Goal: Task Accomplishment & Management: Manage account settings

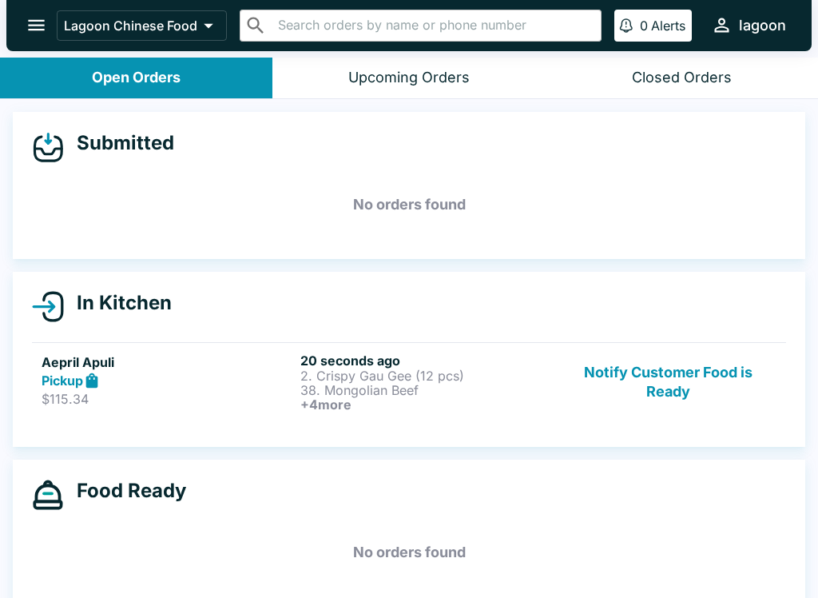
click at [197, 380] on div "Pickup" at bounding box center [168, 381] width 253 height 18
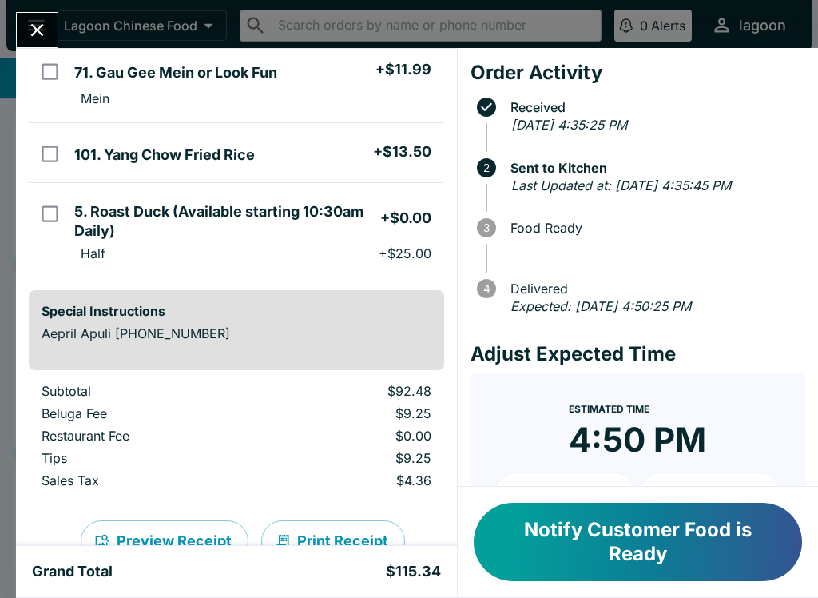
scroll to position [329, 0]
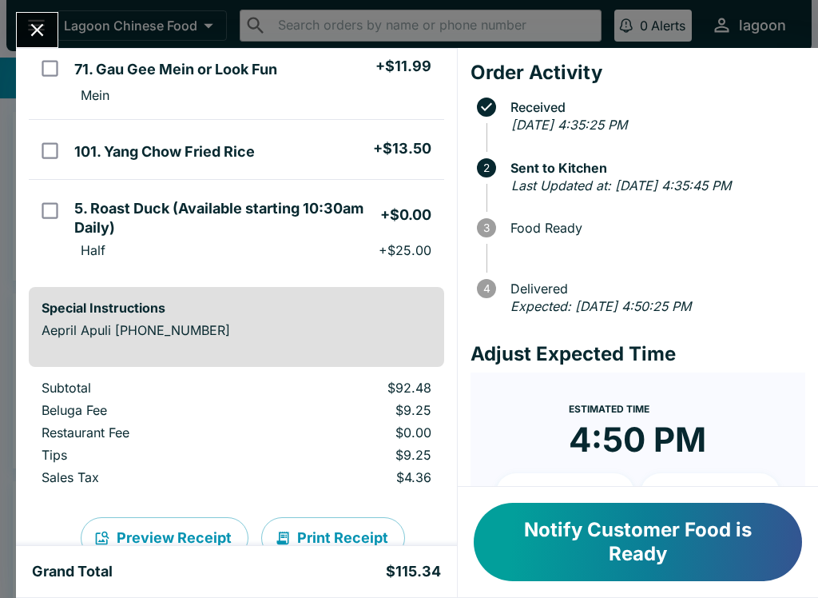
click at [38, 34] on icon "Close" at bounding box center [37, 30] width 22 height 22
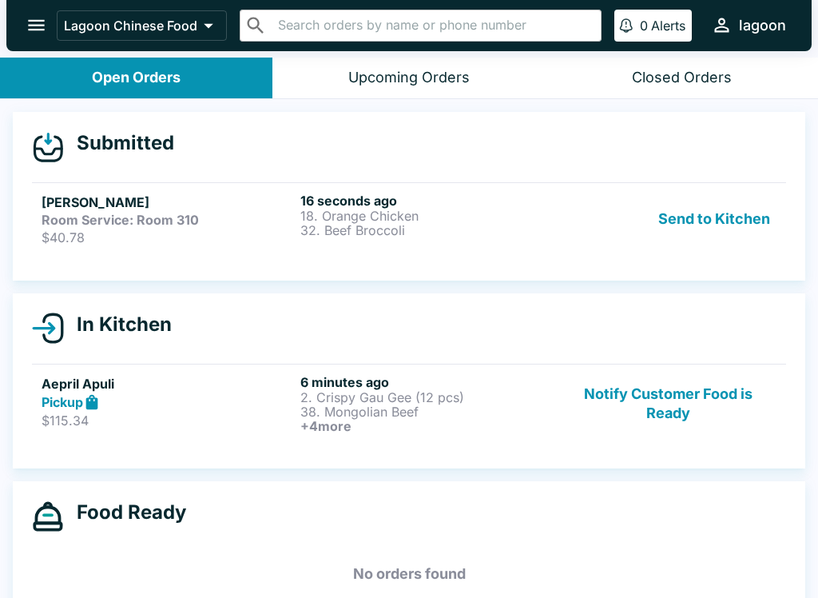
click at [718, 215] on button "Send to Kitchen" at bounding box center [714, 219] width 125 height 53
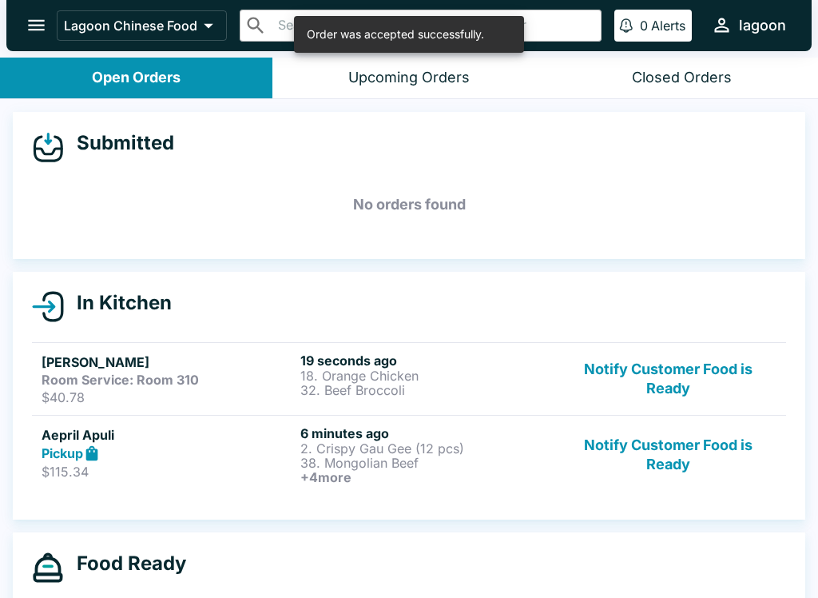
click at [380, 361] on h6 "19 seconds ago" at bounding box center [427, 360] width 253 height 16
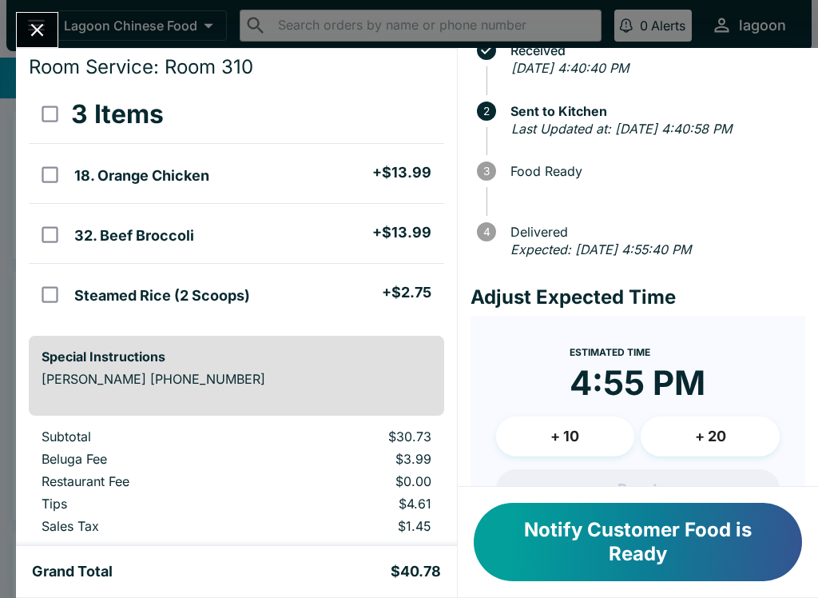
scroll to position [43, 0]
click at [42, 30] on icon "Close" at bounding box center [37, 30] width 22 height 22
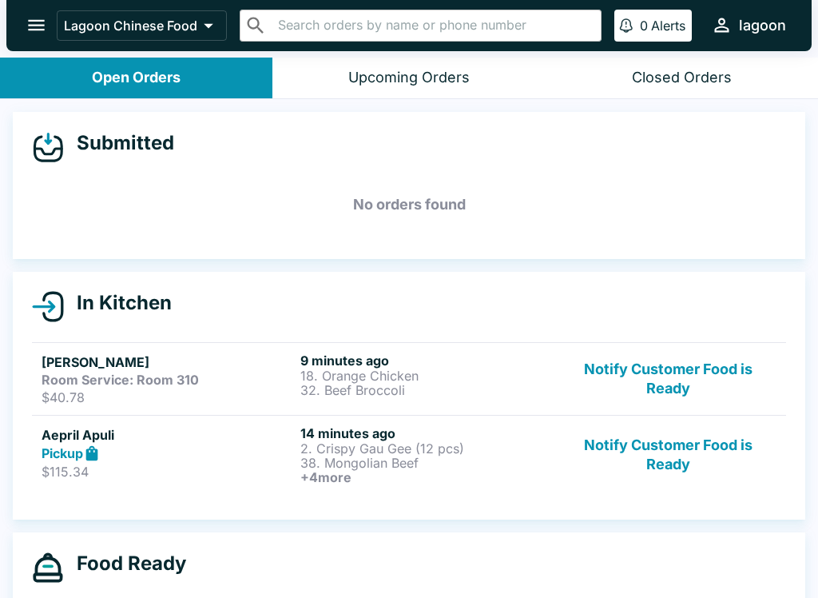
click at [169, 314] on h4 "In Kitchen" at bounding box center [118, 303] width 108 height 24
click at [133, 307] on h4 "In Kitchen" at bounding box center [118, 303] width 108 height 24
click at [375, 370] on p "18. Orange Chicken" at bounding box center [427, 375] width 253 height 14
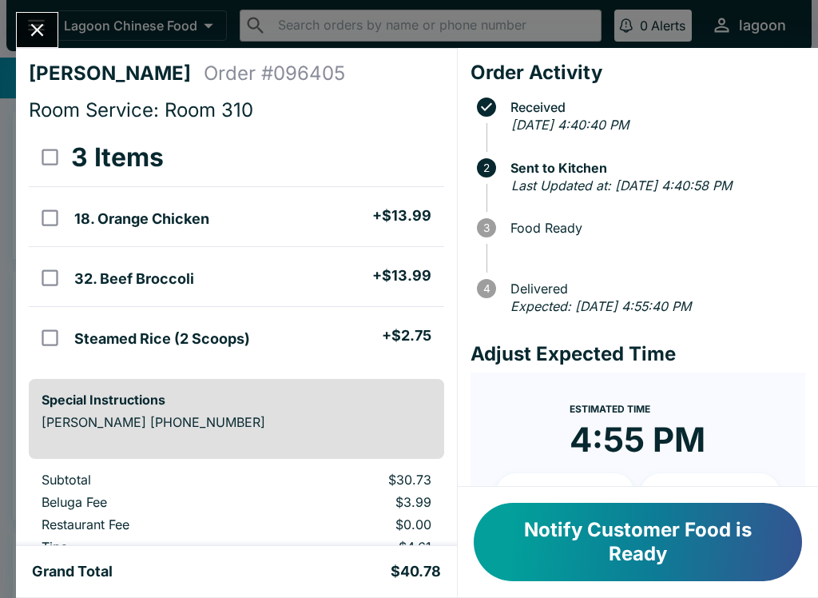
click at [44, 25] on icon "Close" at bounding box center [37, 30] width 22 height 22
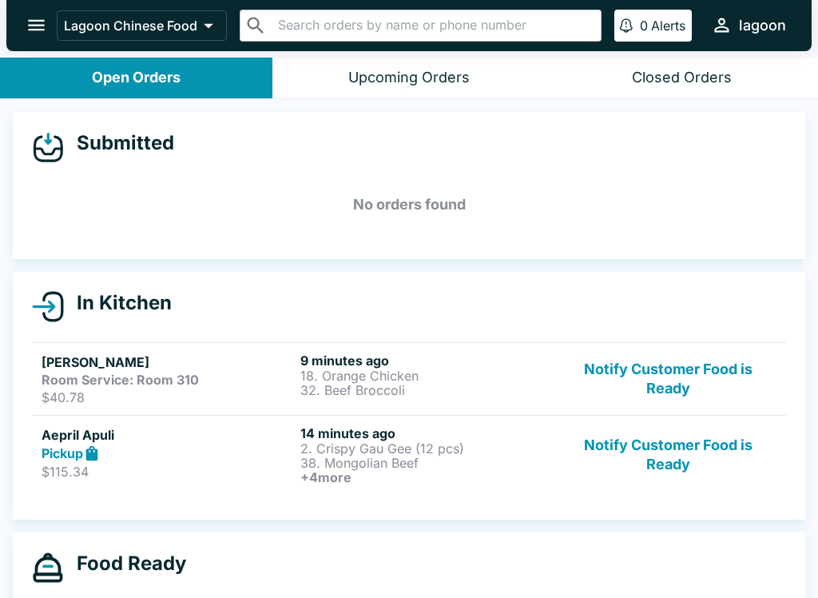
click at [376, 444] on p "2. Crispy Gau Gee (12 pcs)" at bounding box center [427, 448] width 253 height 14
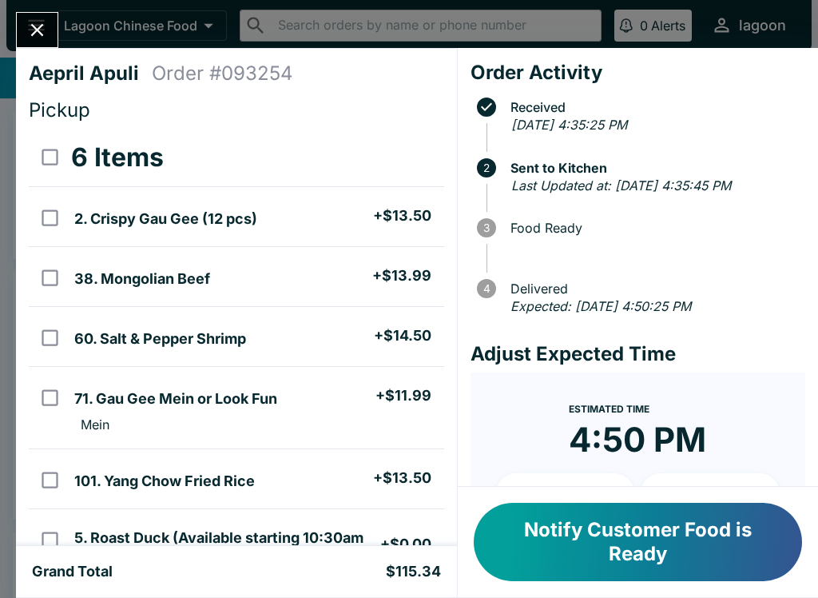
click at [639, 536] on button "Notify Customer Food is Ready" at bounding box center [638, 542] width 328 height 78
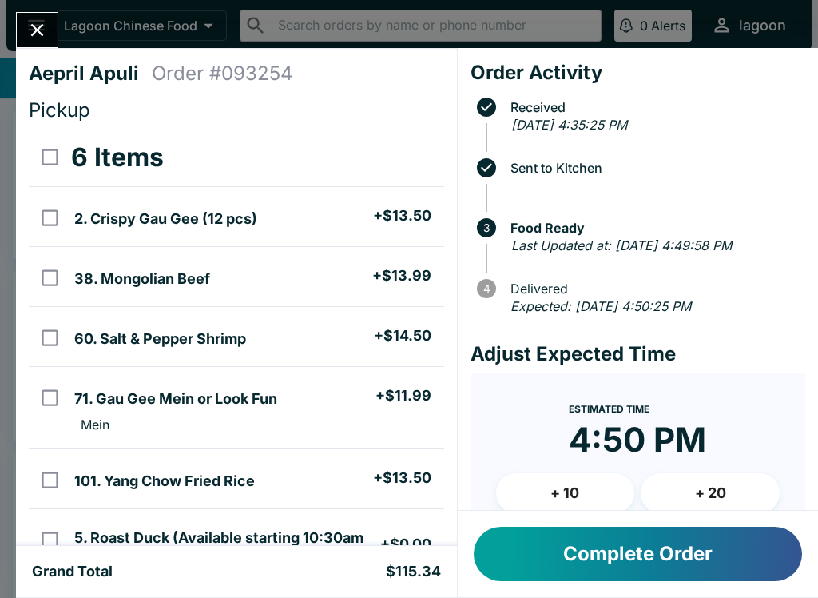
click at [46, 30] on icon "Close" at bounding box center [37, 30] width 22 height 22
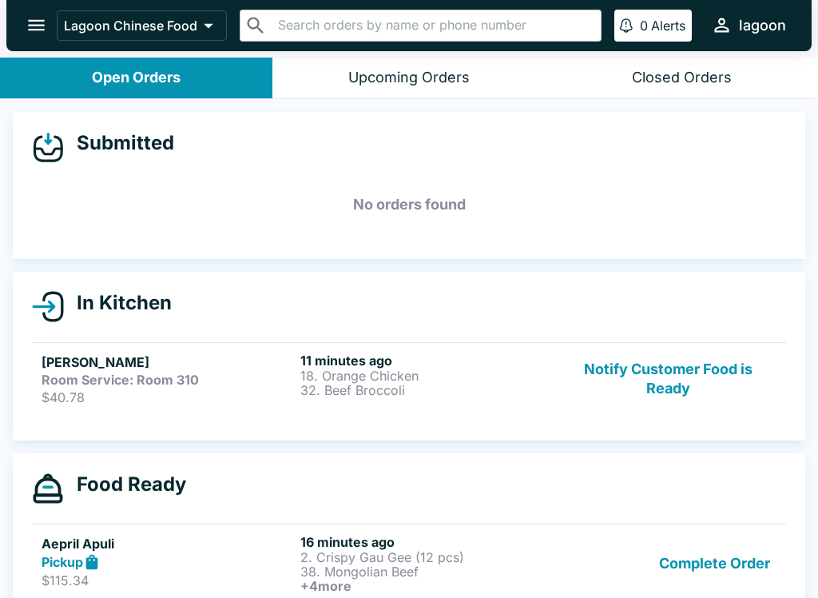
click at [166, 145] on h4 "Submitted" at bounding box center [119, 143] width 110 height 24
click at [441, 198] on h5 "No orders found" at bounding box center [409, 205] width 754 height 58
click at [140, 353] on h5 "[PERSON_NAME]" at bounding box center [168, 361] width 253 height 19
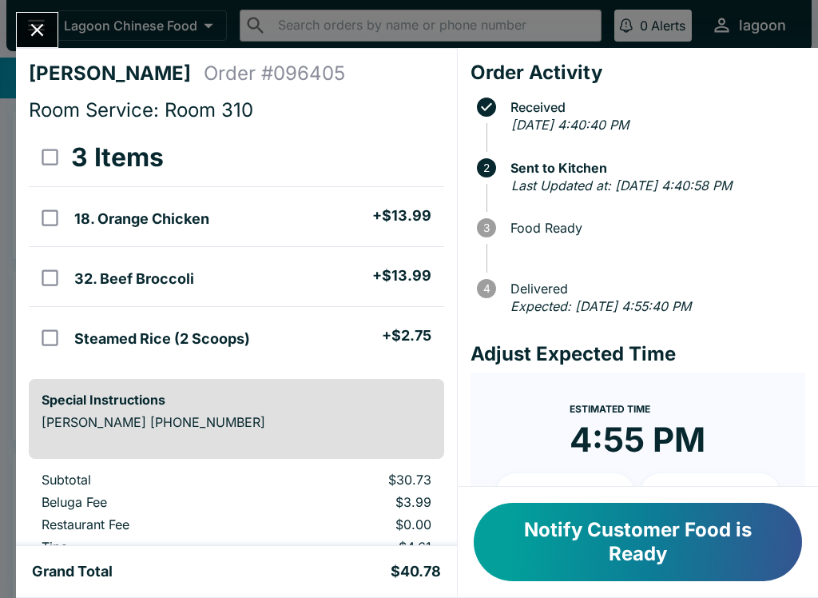
click at [646, 523] on button "Notify Customer Food is Ready" at bounding box center [638, 542] width 328 height 78
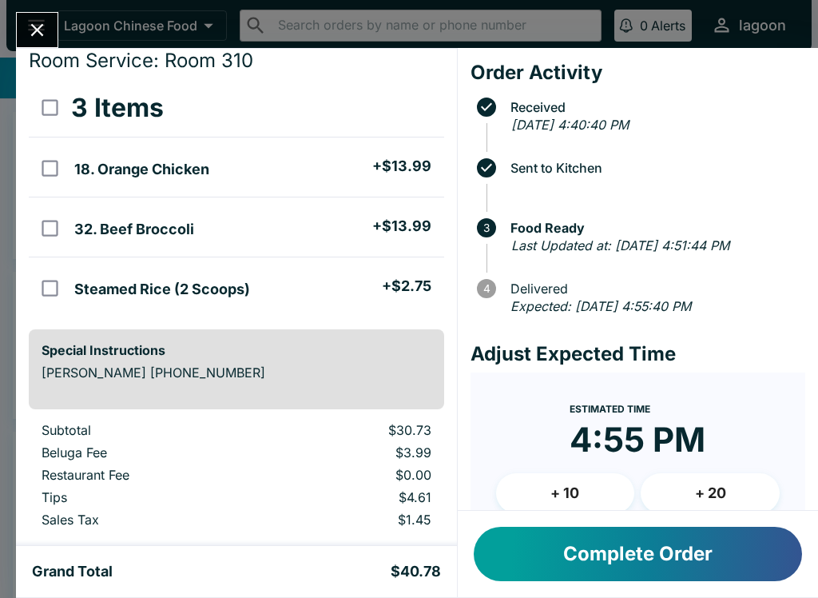
scroll to position [51, 0]
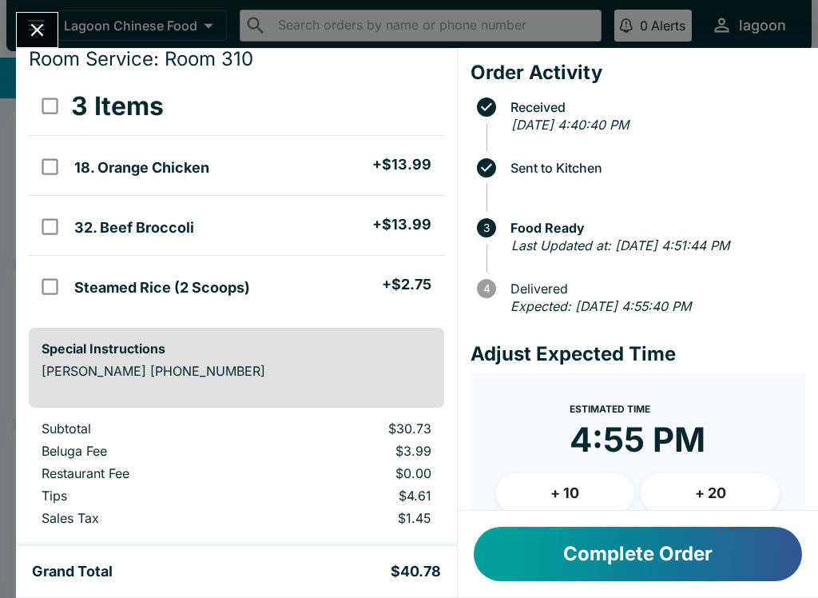
click at [625, 559] on button "Complete Order" at bounding box center [638, 554] width 328 height 54
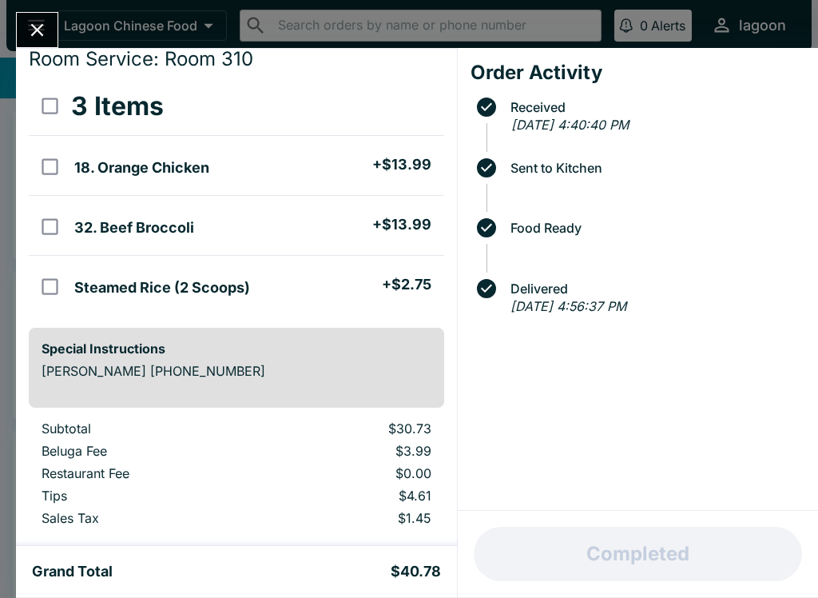
click at [46, 25] on icon "Close" at bounding box center [37, 30] width 22 height 22
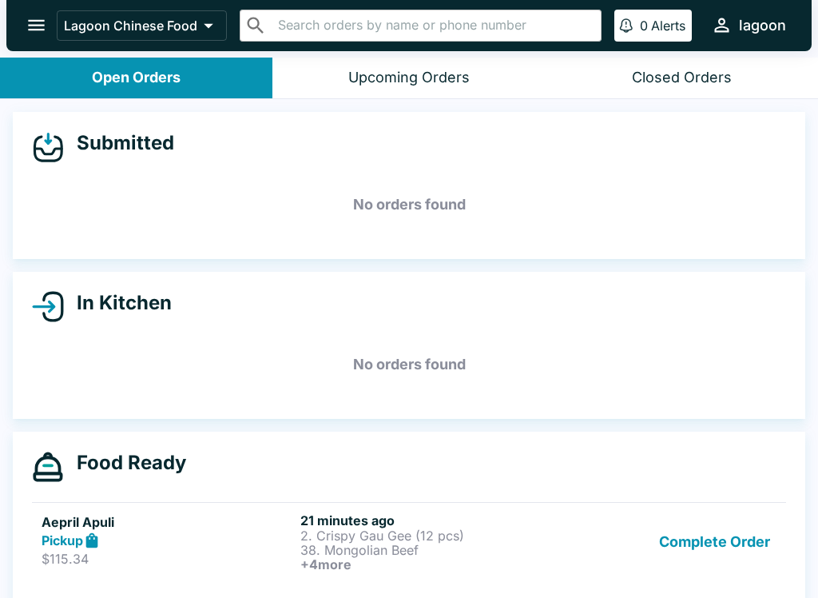
click at [529, 541] on p "2. Crispy Gau Gee (12 pcs)" at bounding box center [427, 535] width 253 height 14
